Goal: Information Seeking & Learning: Find specific fact

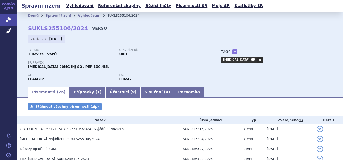
click at [92, 29] on link "VERSO" at bounding box center [99, 28] width 15 height 5
click at [35, 29] on strong "SUKLS255106/2024" at bounding box center [58, 28] width 60 height 6
copy h2 "SUKLS255106/2024"
